Goal: Navigation & Orientation: Find specific page/section

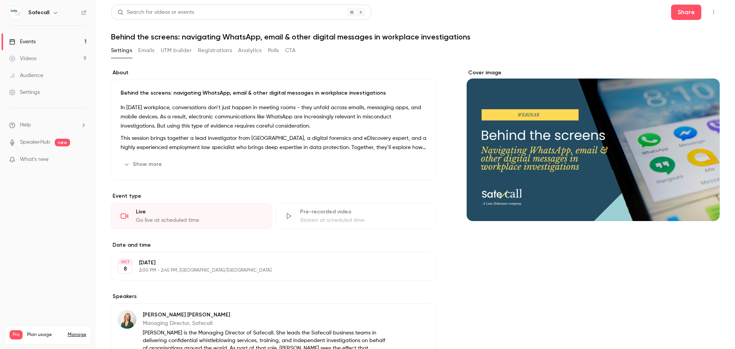
scroll to position [92, 0]
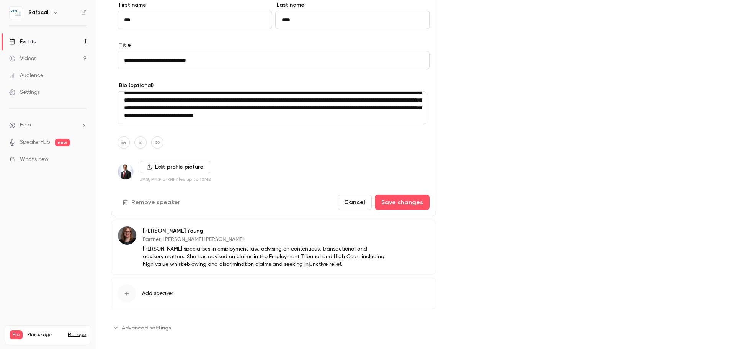
click at [22, 38] on div "Events" at bounding box center [22, 42] width 26 height 8
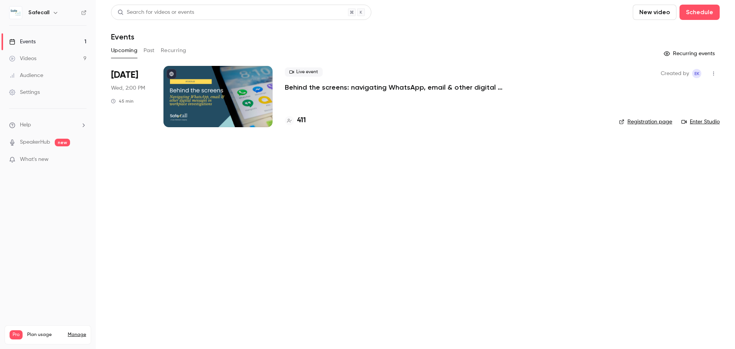
click at [149, 50] on button "Past" at bounding box center [149, 50] width 11 height 12
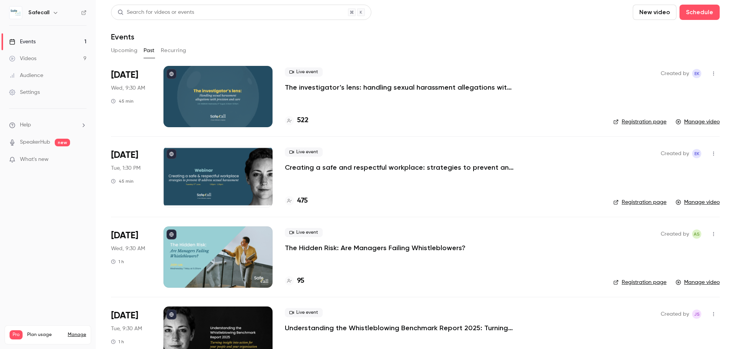
click at [119, 54] on button "Upcoming" at bounding box center [124, 50] width 26 height 12
